Goal: Information Seeking & Learning: Learn about a topic

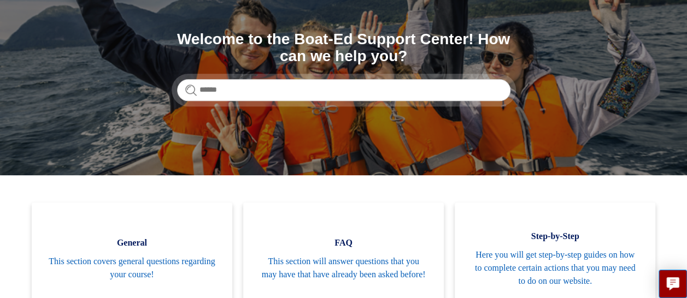
scroll to position [109, 0]
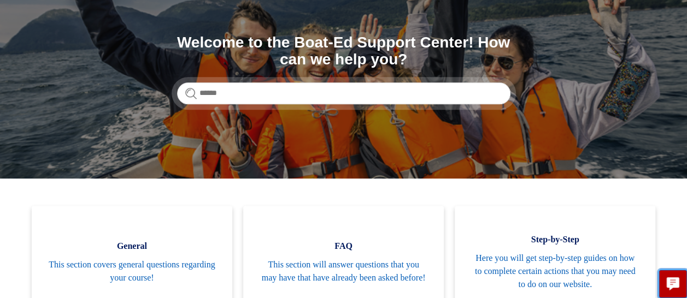
click at [674, 286] on icon "Live chat" at bounding box center [673, 283] width 13 height 10
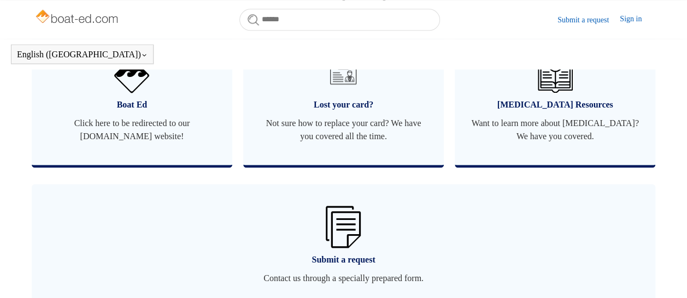
scroll to position [707, 0]
click at [125, 136] on span "Click here to be redirected to our boat-ed.com website!" at bounding box center [132, 130] width 168 height 26
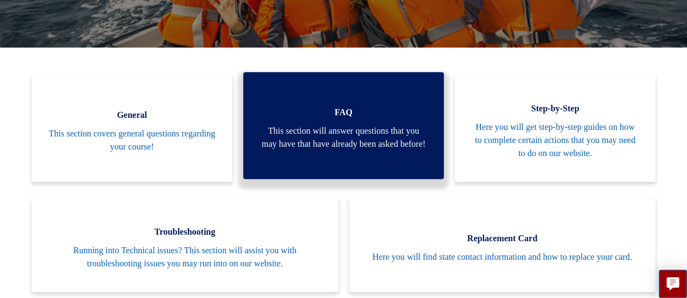
click at [305, 126] on span "This section will answer questions that you may have that have already been ask…" at bounding box center [344, 138] width 168 height 26
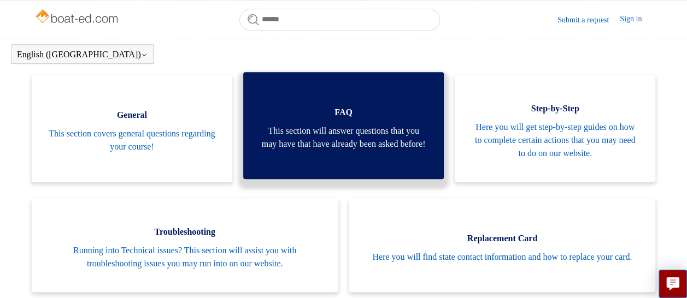
scroll to position [240, 0]
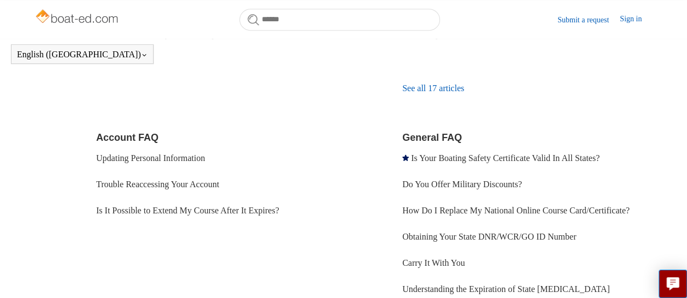
scroll to position [313, 0]
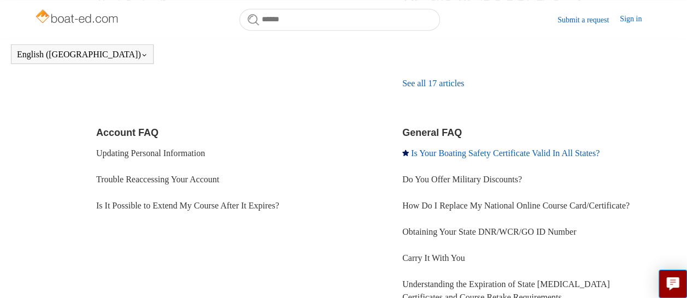
click at [567, 153] on link "Is Your Boating Safety Certificate Valid In All States?" at bounding box center [505, 153] width 189 height 9
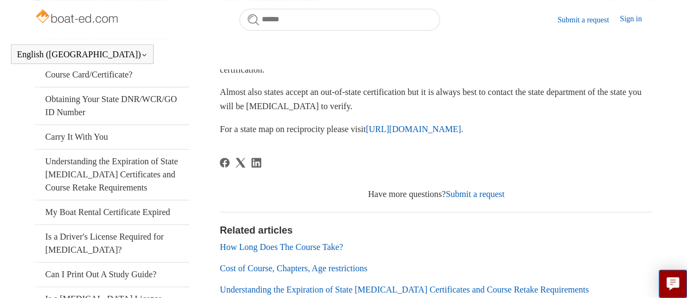
scroll to position [198, 0]
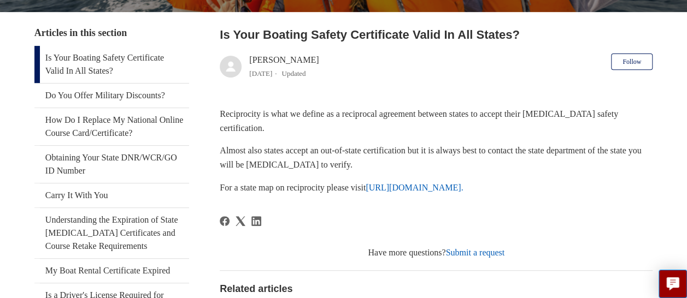
click at [443, 186] on link "https://www.nasbla.org/nasblamain/education/reciprocity." at bounding box center [414, 187] width 97 height 9
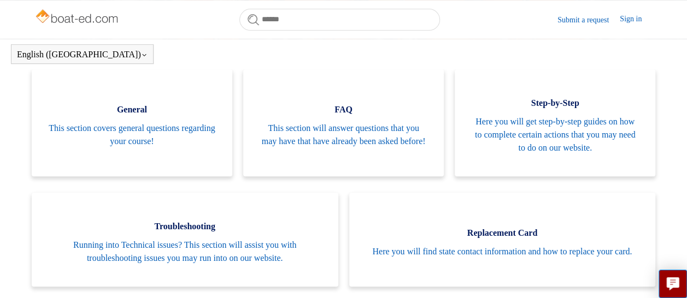
scroll to position [232, 0]
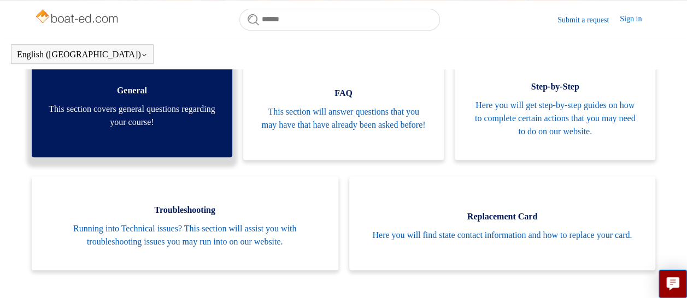
click at [140, 115] on span "This section covers general questions regarding your course!" at bounding box center [132, 116] width 168 height 26
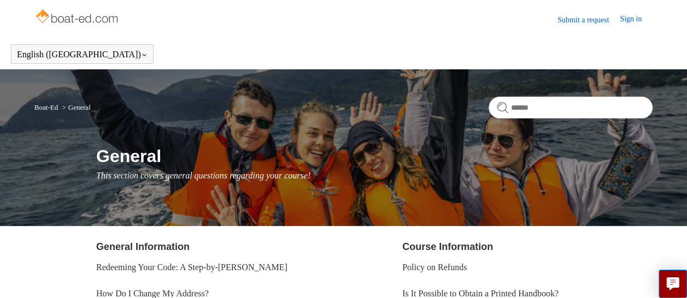
click at [591, 20] on link "Submit a request" at bounding box center [588, 19] width 62 height 11
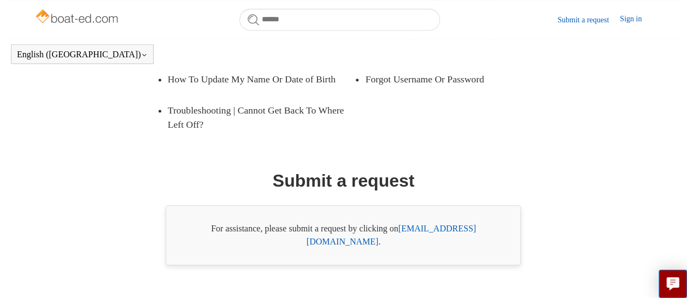
scroll to position [261, 0]
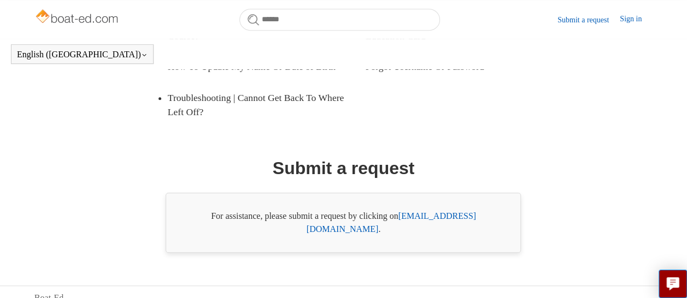
click at [441, 234] on link "[EMAIL_ADDRESS][DOMAIN_NAME]" at bounding box center [391, 222] width 169 height 22
click at [569, 182] on div "Promoted articles Cost of Course, Chapters, Age restrictions Why Are There Time…" at bounding box center [343, 72] width 556 height 361
click at [673, 292] on button "Live chat" at bounding box center [673, 284] width 28 height 28
click at [628, 17] on link "Sign in" at bounding box center [636, 19] width 33 height 13
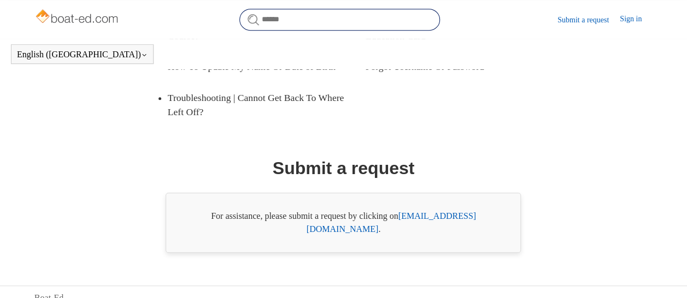
click at [290, 20] on input "Search" at bounding box center [339, 20] width 201 height 22
type input "**********"
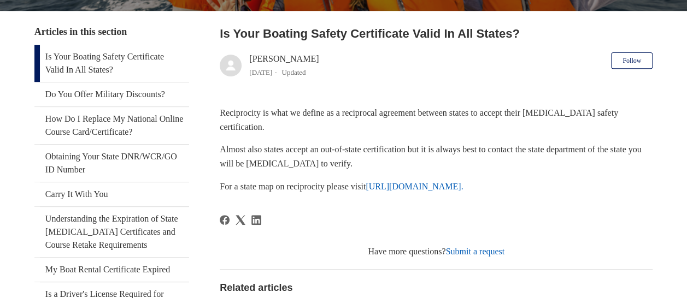
scroll to position [198, 0]
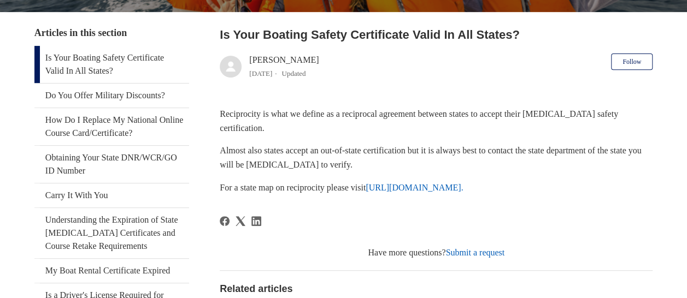
click at [461, 251] on link "Submit a request" at bounding box center [474, 252] width 59 height 9
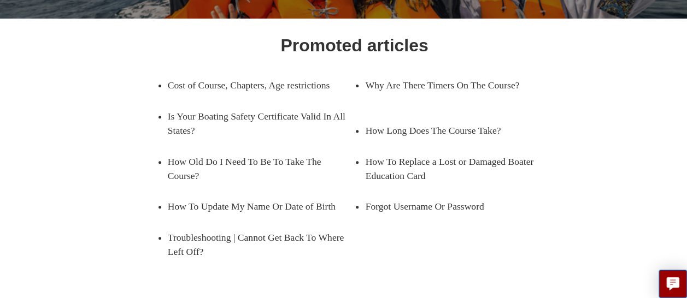
scroll to position [153, 0]
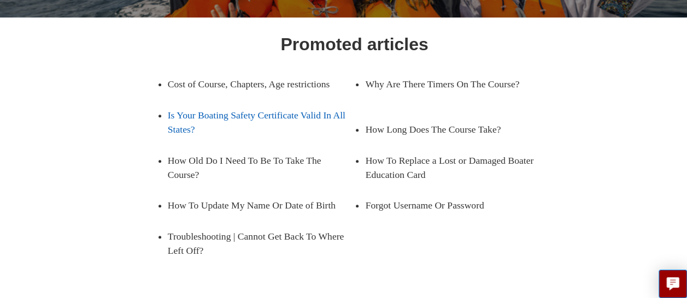
click at [207, 128] on link "Is Your Boating Safety Certificate Valid In All States?" at bounding box center [261, 122] width 187 height 45
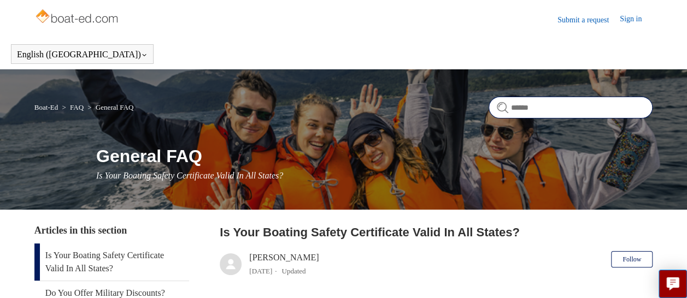
click at [508, 108] on input "Search" at bounding box center [571, 108] width 164 height 22
type input "**********"
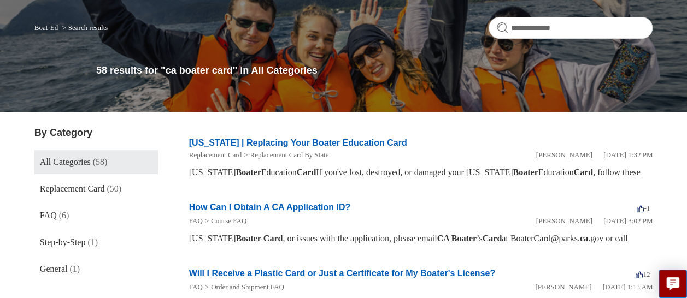
scroll to position [58, 0]
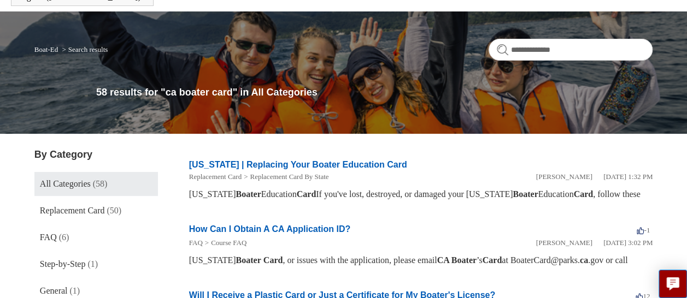
click at [104, 180] on span "(58)" at bounding box center [100, 183] width 15 height 9
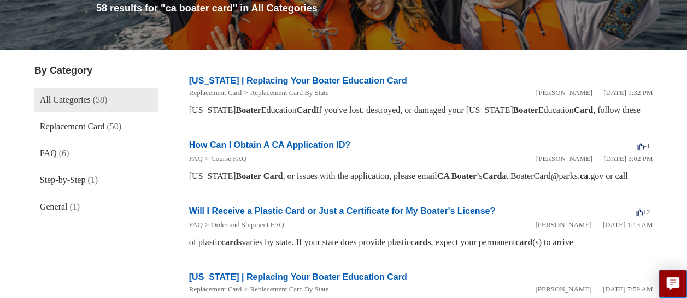
scroll to position [153, 0]
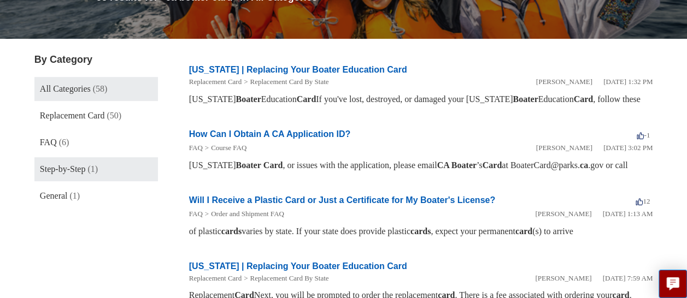
click at [48, 170] on span "Step-by-Step" at bounding box center [63, 168] width 46 height 9
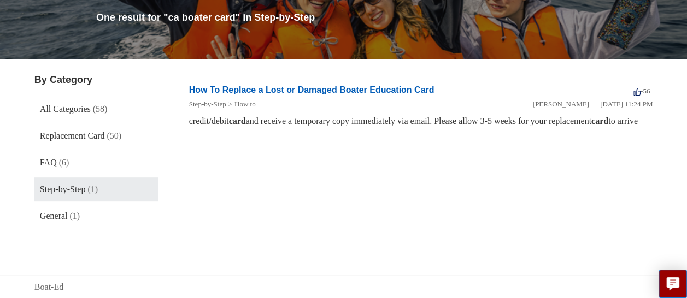
scroll to position [133, 0]
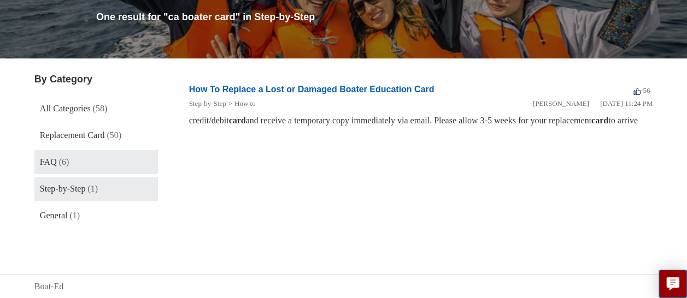
click at [49, 162] on span "FAQ" at bounding box center [48, 161] width 17 height 9
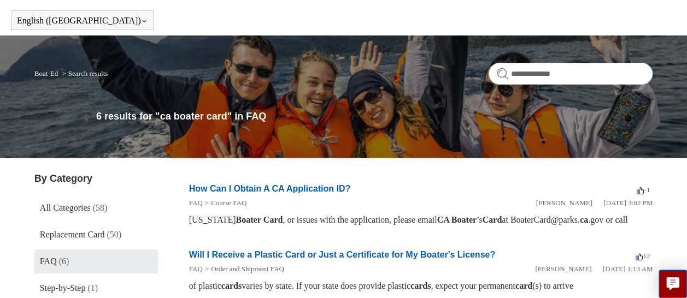
scroll to position [44, 0]
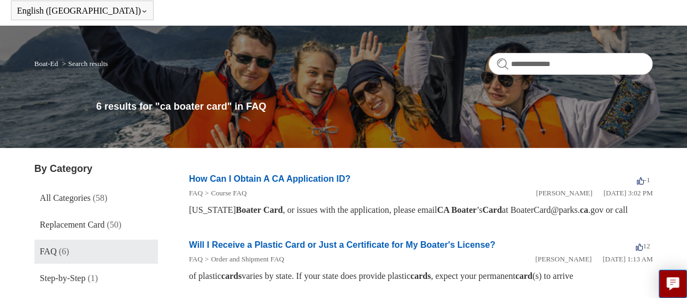
click at [55, 255] on span "FAQ" at bounding box center [48, 251] width 17 height 9
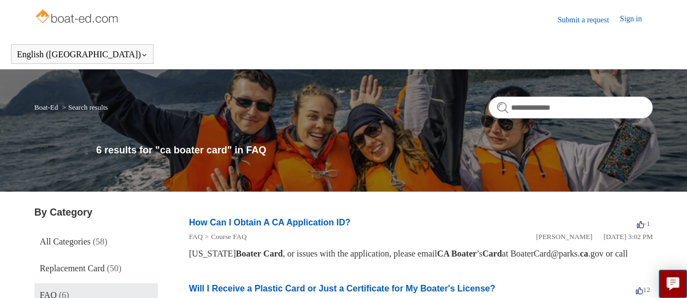
click at [598, 21] on link "Submit a request" at bounding box center [588, 19] width 62 height 11
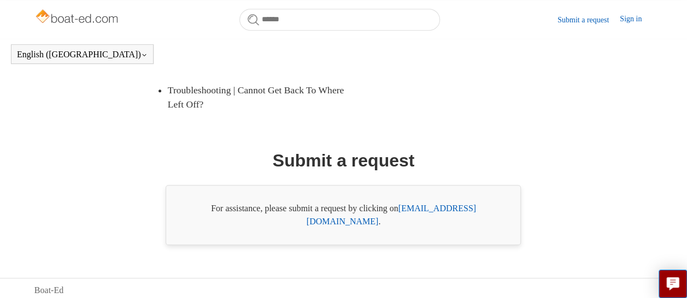
scroll to position [289, 0]
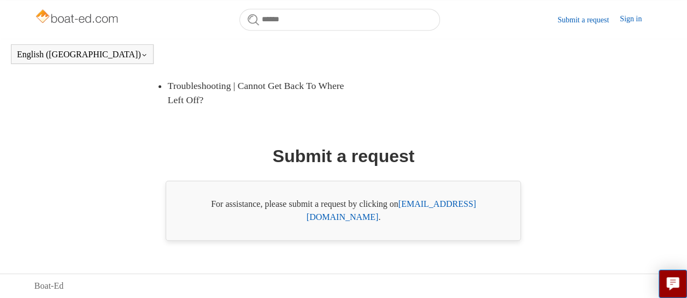
click at [420, 218] on link "support@boat-ed.com" at bounding box center [391, 210] width 169 height 22
click at [628, 18] on link "Sign in" at bounding box center [636, 19] width 33 height 13
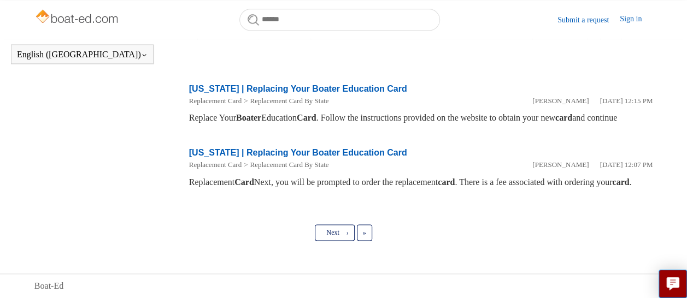
scroll to position [736, 0]
click at [332, 232] on span "Next" at bounding box center [332, 233] width 13 height 8
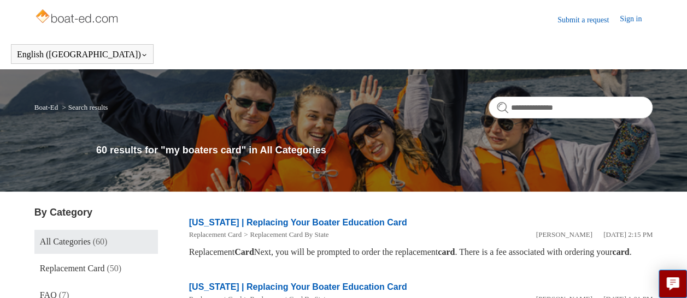
click at [80, 243] on span "All Categories" at bounding box center [65, 241] width 51 height 9
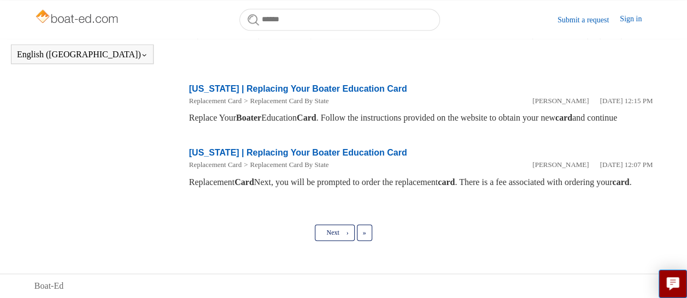
scroll to position [736, 0]
click at [329, 232] on span "Next" at bounding box center [332, 233] width 13 height 8
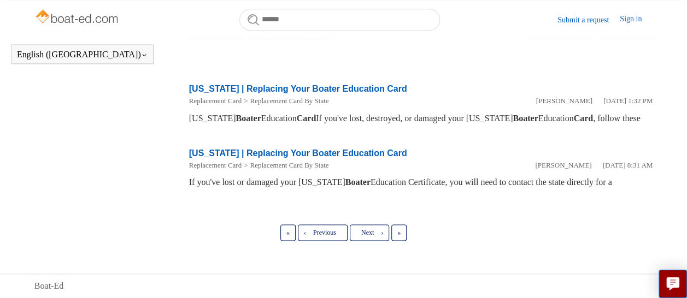
scroll to position [721, 0]
click at [364, 237] on link "Next ›" at bounding box center [369, 233] width 39 height 16
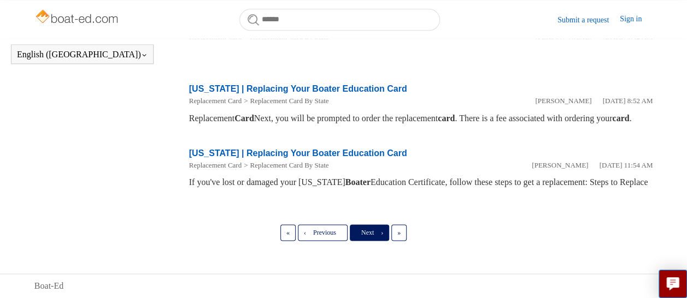
click at [369, 234] on span "Next" at bounding box center [367, 233] width 13 height 8
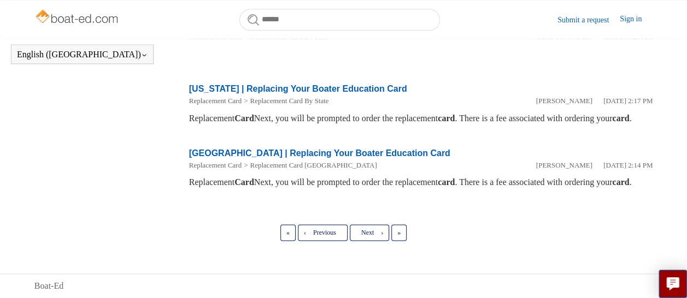
scroll to position [748, 0]
click at [366, 233] on span "Next" at bounding box center [367, 233] width 13 height 8
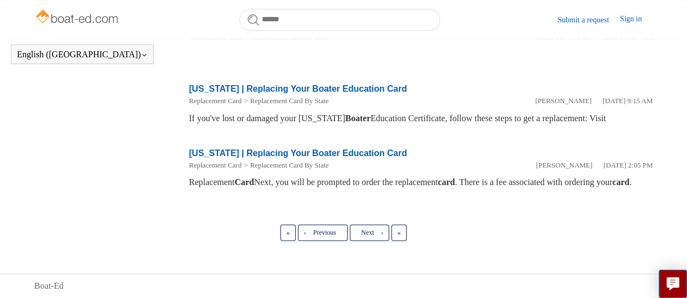
scroll to position [734, 0]
click at [372, 235] on span "Next" at bounding box center [367, 233] width 13 height 8
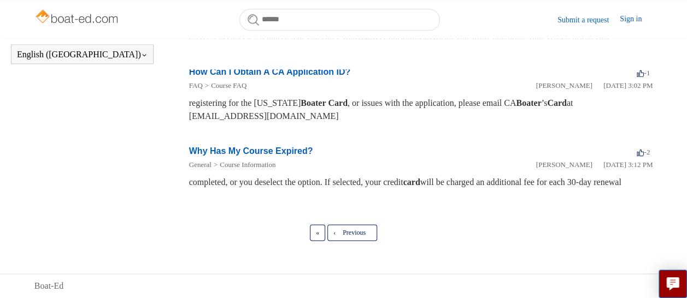
scroll to position [706, 0]
click at [319, 77] on link "How Can I Obtain A CA Application ID?" at bounding box center [269, 71] width 161 height 9
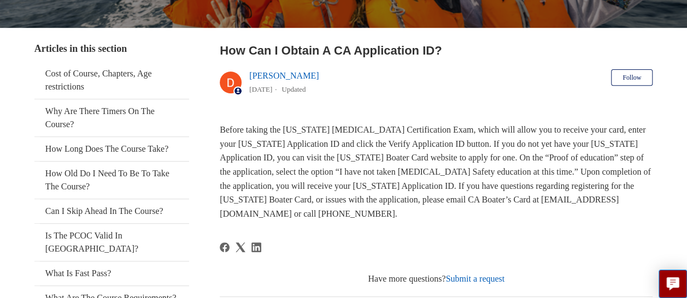
scroll to position [204, 0]
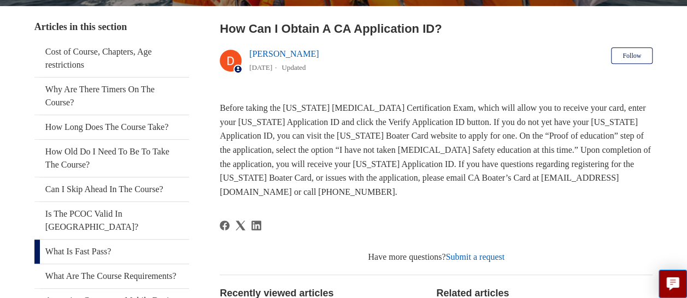
click at [101, 240] on link "What Is Fast Pass?" at bounding box center [111, 252] width 155 height 24
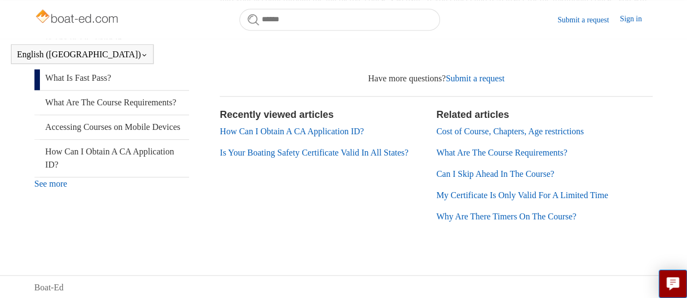
scroll to position [348, 0]
click at [57, 187] on link "See more" at bounding box center [50, 182] width 33 height 9
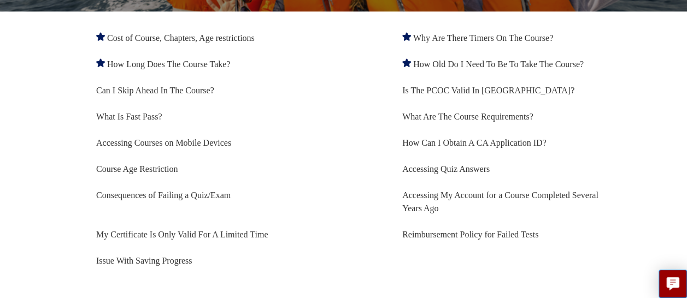
scroll to position [204, 0]
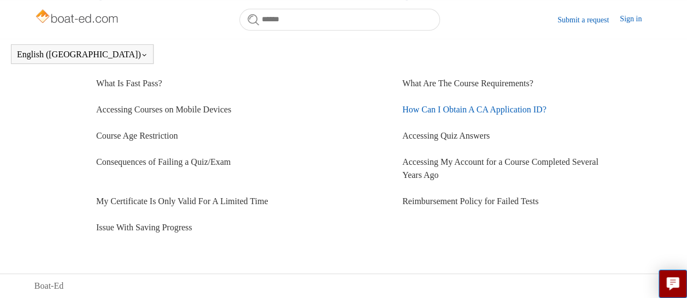
click at [541, 109] on link "How Can I Obtain A CA Application ID?" at bounding box center [474, 109] width 144 height 9
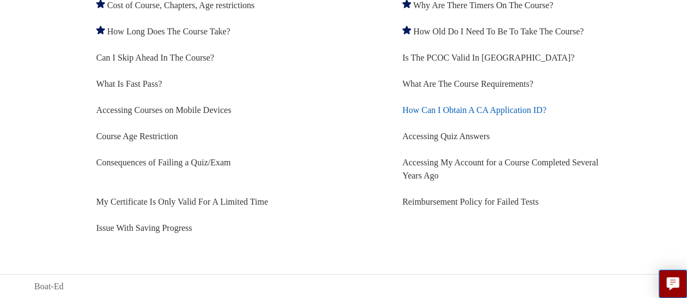
scroll to position [199, 0]
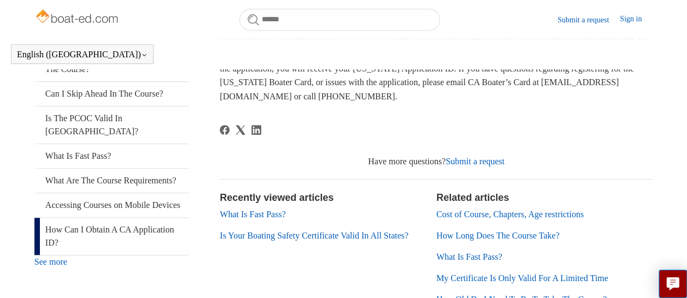
scroll to position [290, 0]
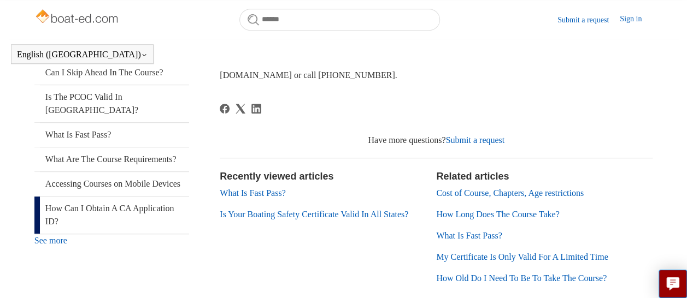
click at [651, 65] on header "English (US) Español Français" at bounding box center [343, 54] width 687 height 31
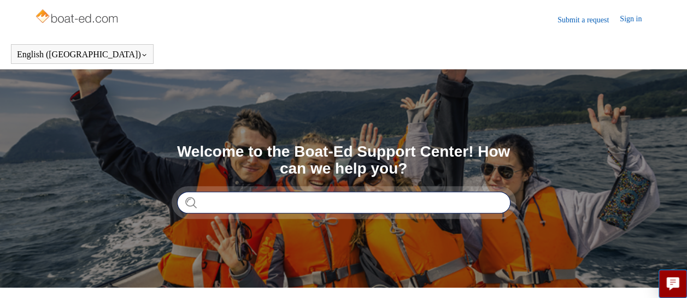
click at [207, 204] on input "Search" at bounding box center [343, 203] width 333 height 22
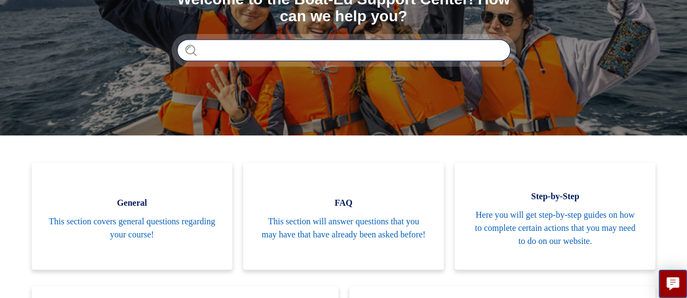
scroll to position [153, 0]
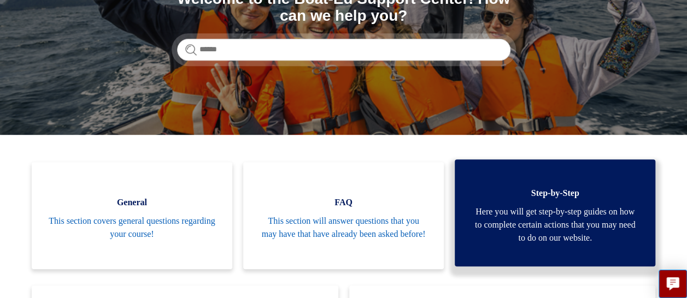
click at [560, 220] on span "Here you will get step-by-step guides on how to complete certain actions that y…" at bounding box center [555, 224] width 168 height 39
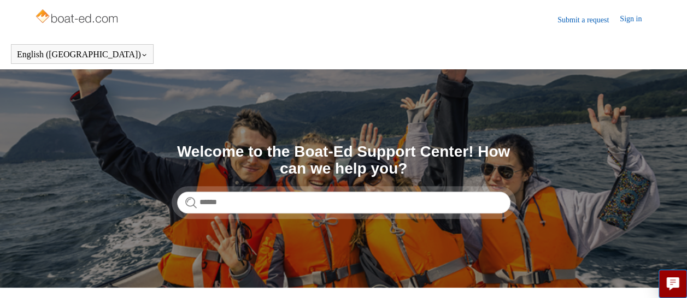
scroll to position [0, 0]
click at [574, 19] on link "Submit a request" at bounding box center [588, 19] width 62 height 11
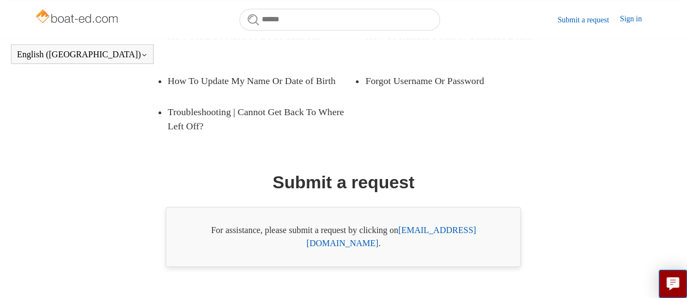
scroll to position [289, 0]
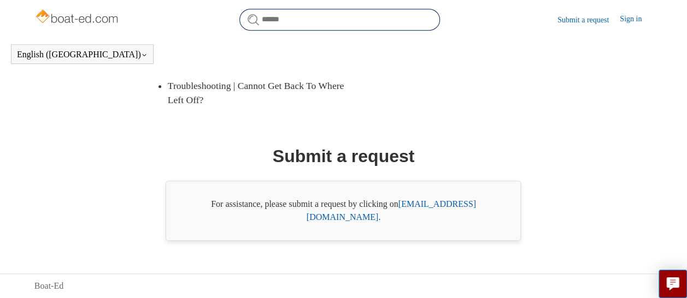
click at [282, 22] on input "Search" at bounding box center [339, 20] width 201 height 22
type input "**********"
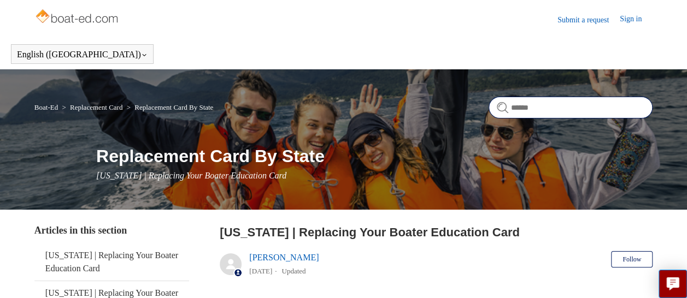
click at [518, 109] on input "Search" at bounding box center [571, 108] width 164 height 22
type input "**********"
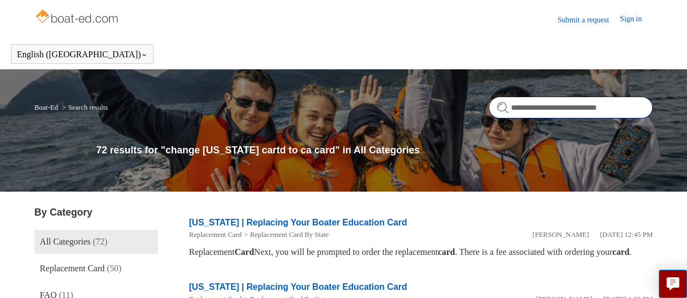
click at [534, 106] on input "**********" at bounding box center [571, 108] width 164 height 22
type input "**********"
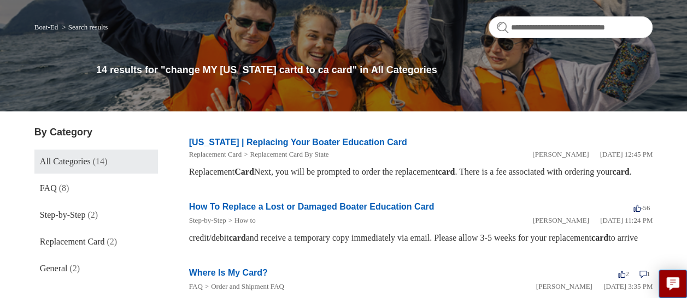
scroll to position [87, 0]
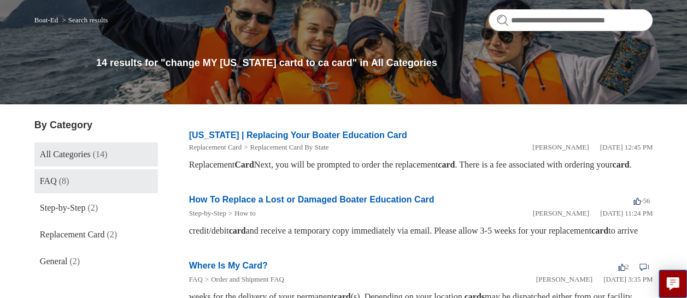
click at [56, 180] on span "FAQ" at bounding box center [48, 181] width 17 height 9
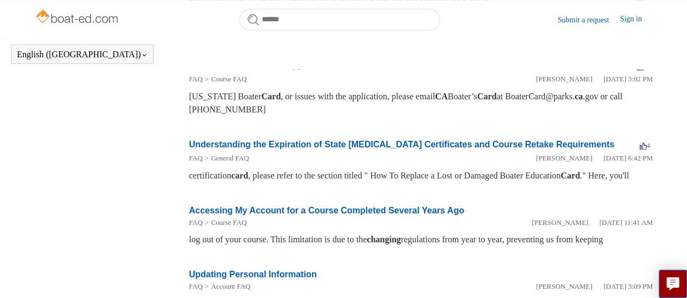
scroll to position [421, 0]
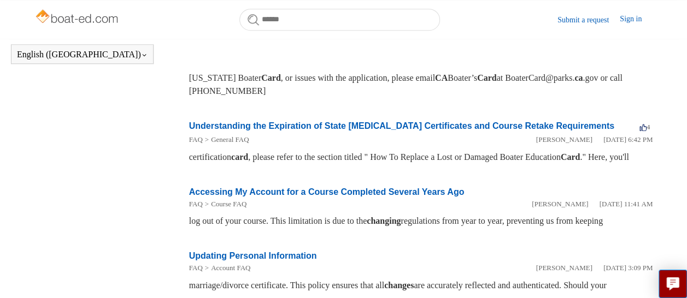
click at [268, 197] on link "Accessing My Account for a Course Completed Several Years Ago" at bounding box center [326, 191] width 275 height 9
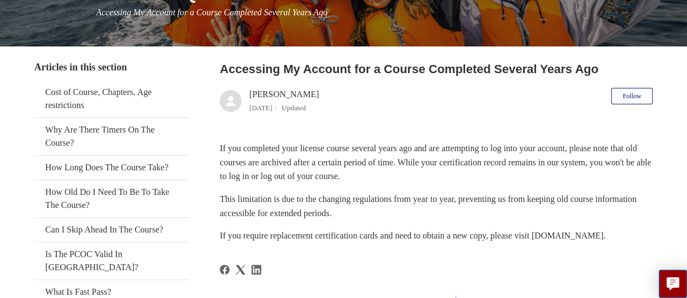
scroll to position [153, 0]
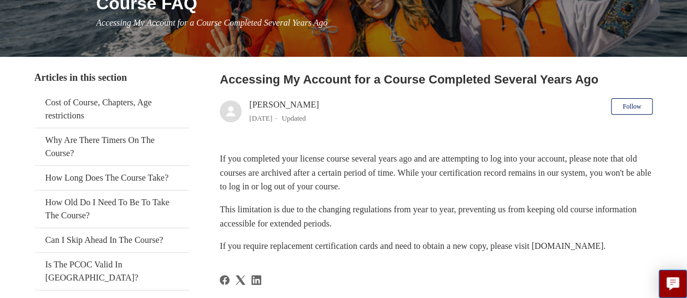
click at [498, 101] on header "Accessing My Account for a Course Completed Several Years Ago Salim 1 year ago …" at bounding box center [436, 100] width 433 height 60
click at [646, 235] on div "If you completed your license course several years ago and are attempting to lo…" at bounding box center [436, 203] width 433 height 102
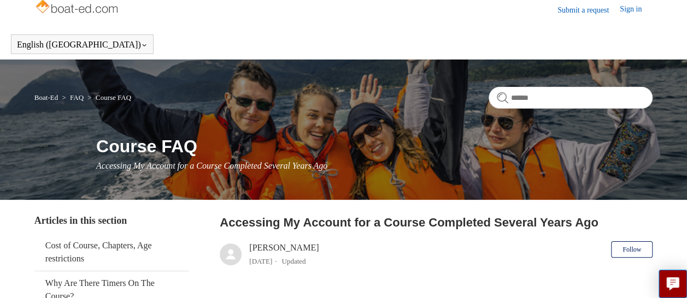
scroll to position [0, 0]
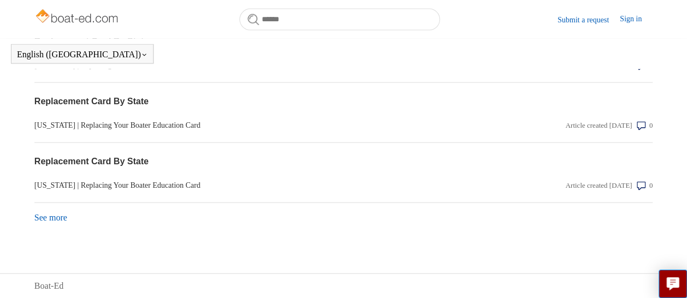
scroll to position [1210, 0]
click at [62, 222] on link "See more items from recent activity" at bounding box center [50, 217] width 33 height 9
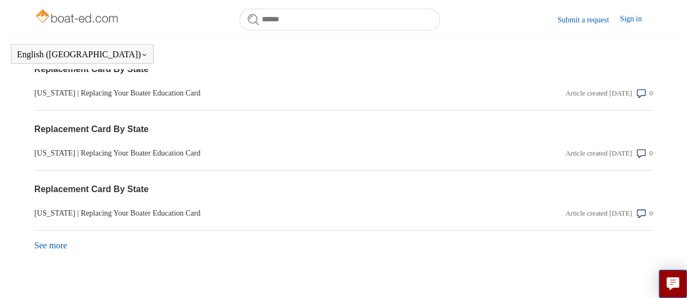
scroll to position [1509, 0]
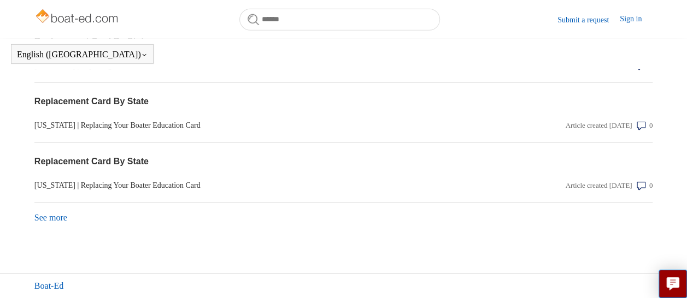
click at [38, 288] on link "Boat-Ed" at bounding box center [48, 286] width 29 height 13
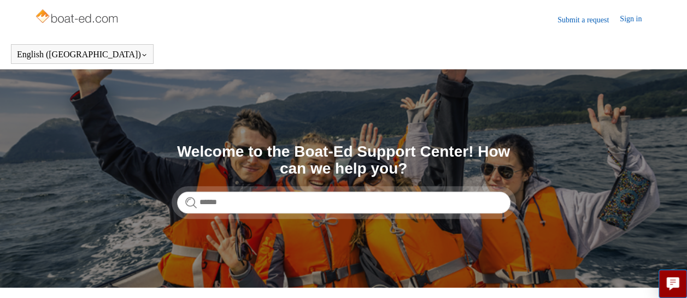
click at [66, 19] on img at bounding box center [77, 18] width 87 height 22
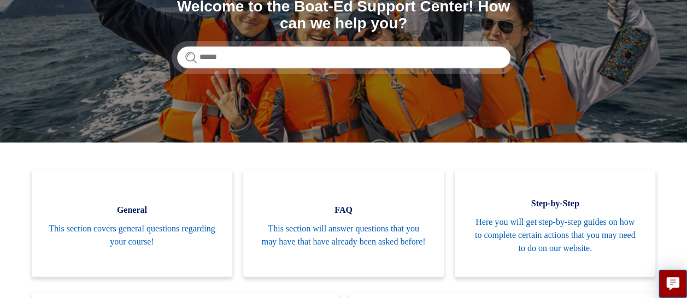
scroll to position [153, 0]
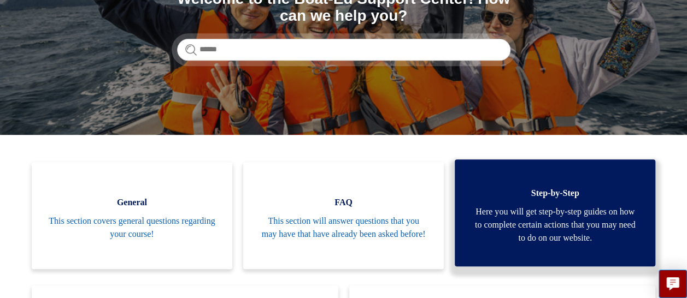
click at [534, 198] on span "Step-by-Step" at bounding box center [555, 193] width 168 height 13
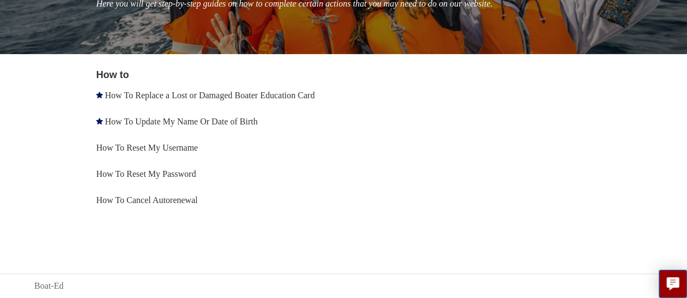
scroll to position [185, 0]
